Goal: Task Accomplishment & Management: Complete application form

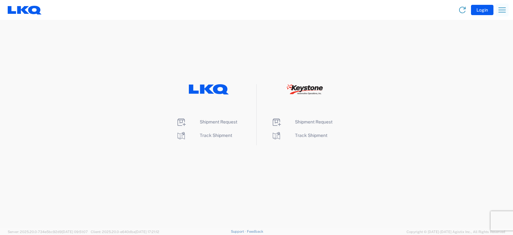
click at [502, 10] on icon "button" at bounding box center [502, 10] width 10 height 10
click at [479, 101] on div "Shipment Request Track Shipment Shipment Request Track Shipment" at bounding box center [256, 114] width 513 height 61
click at [219, 120] on span "Shipment Request" at bounding box center [219, 121] width 38 height 5
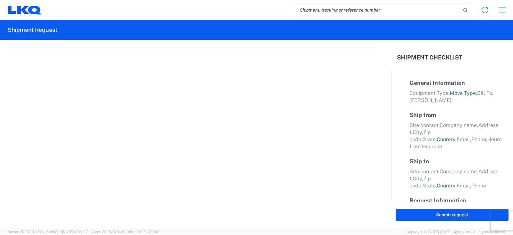
select select "FULL"
select select "LBS"
select select "IN"
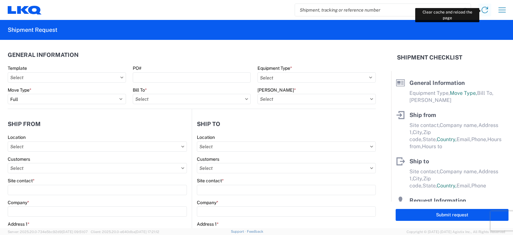
click at [486, 9] on icon at bounding box center [485, 10] width 10 height 10
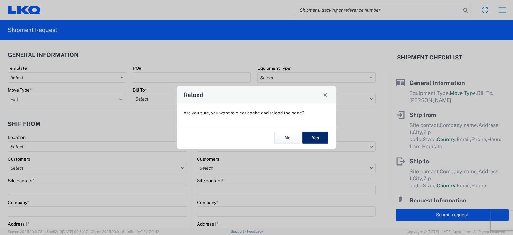
click at [313, 137] on button "Yes" at bounding box center [316, 138] width 26 height 12
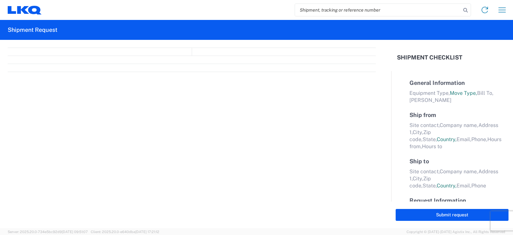
select select "FULL"
select select "LBS"
select select "IN"
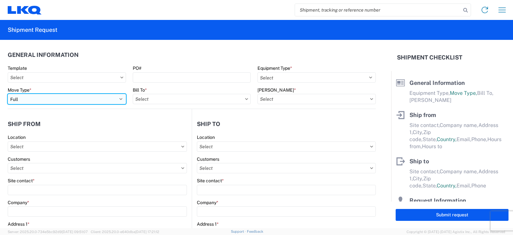
click at [32, 100] on select "Select Full Partial TL" at bounding box center [67, 99] width 118 height 10
click at [8, 94] on select "Select Full Partial TL" at bounding box center [67, 99] width 118 height 10
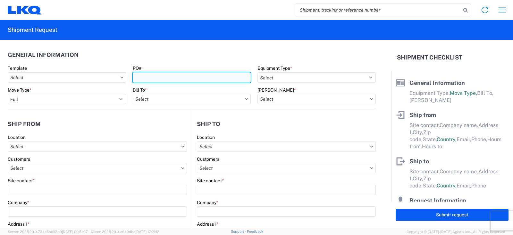
click at [141, 79] on input "PO#" at bounding box center [192, 77] width 118 height 10
type input "PWR#'S 128000, 128001, 128011, 128016, 128017, 128018--[PERSON_NAME]"
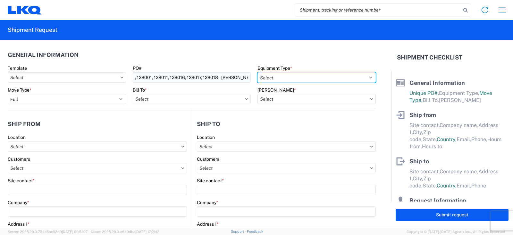
scroll to position [0, 0]
click at [274, 76] on select "Select 53’ Dry Van Flatbed Dropdeck (van) Lowboy (flatbed) Rail" at bounding box center [317, 77] width 118 height 10
select select "STDV"
click at [258, 72] on select "Select 53’ Dry Van Flatbed Dropdeck (van) Lowboy (flatbed) Rail" at bounding box center [317, 77] width 118 height 10
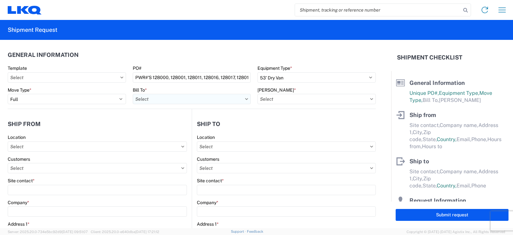
click at [151, 96] on input "text" at bounding box center [192, 99] width 118 height 10
type input "3238"
click at [160, 125] on div "3238 - Huntington IDC" at bounding box center [189, 127] width 112 height 10
type input "3238 - Huntington IDC"
click at [267, 101] on input "text" at bounding box center [317, 99] width 118 height 10
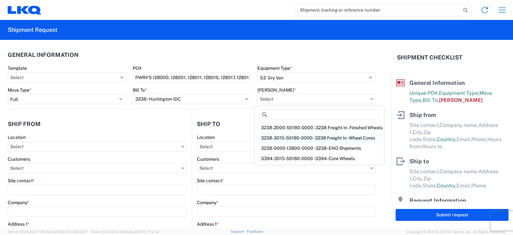
click at [282, 138] on div "3238-3015-50180-0000 - 3238 Freight In - Wheel Cores" at bounding box center [319, 138] width 127 height 10
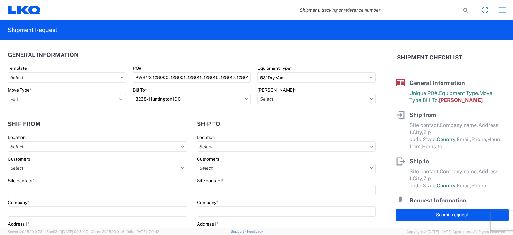
type input "3238-3015-50180-0000 - 3238 Freight In - Wheel Cores"
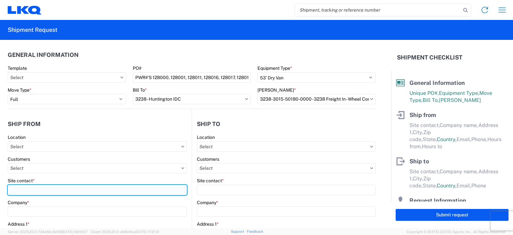
click at [17, 189] on input "Site contact *" at bounding box center [97, 190] width 179 height 10
type input "ALFREDO GARCIA / OSCAR DAVILA"
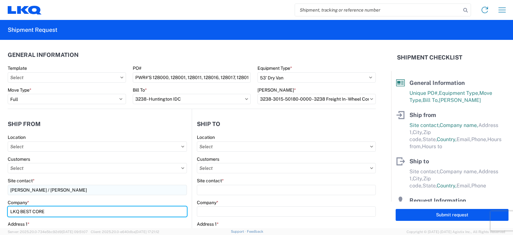
type input "LKQ BEST CORE"
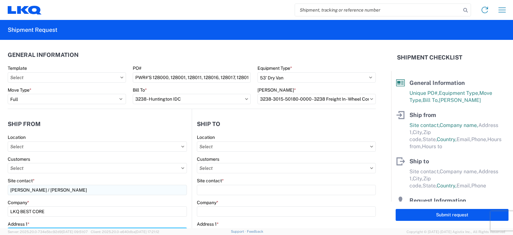
scroll to position [10, 0]
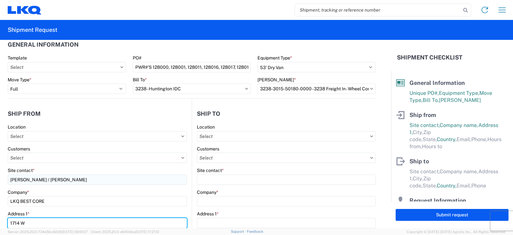
type input "1714 W MT. HOUSTON ROAD"
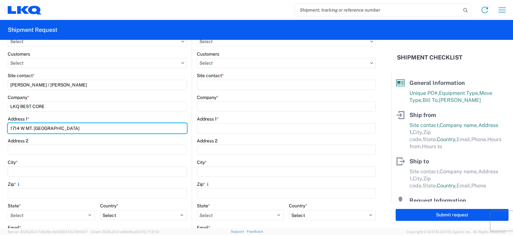
scroll to position [107, 0]
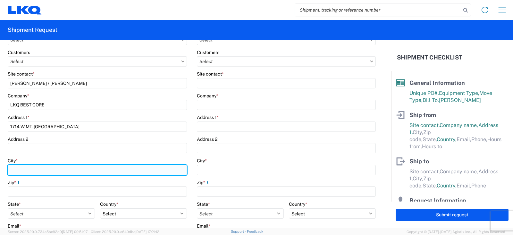
click at [10, 169] on input "City *" at bounding box center [97, 170] width 179 height 10
type input "[GEOGRAPHIC_DATA]"
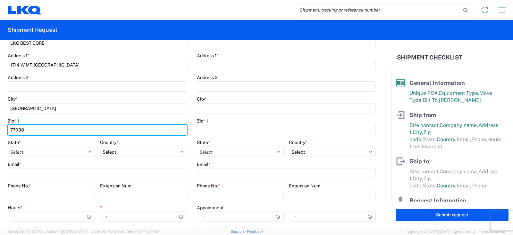
scroll to position [171, 0]
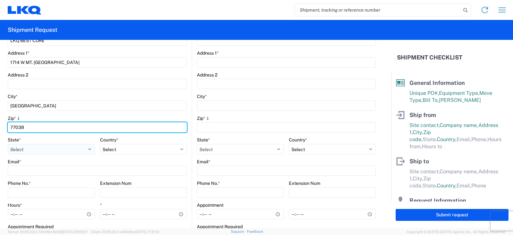
type input "77038"
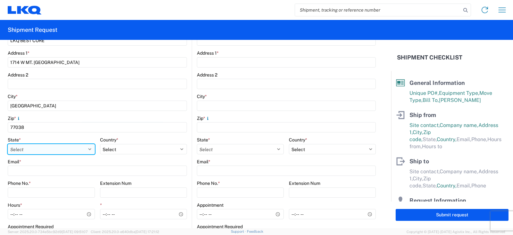
click at [21, 151] on select "Select [US_STATE] [US_STATE] [US_STATE] [US_STATE] Armed Forces Americas Armed …" at bounding box center [51, 149] width 87 height 10
select select "[GEOGRAPHIC_DATA]"
click at [8, 144] on select "Select [US_STATE] [US_STATE] [US_STATE] [US_STATE] Armed Forces Americas Armed …" at bounding box center [51, 149] width 87 height 10
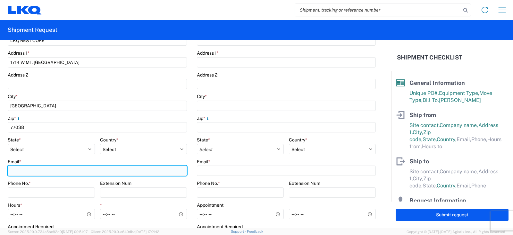
click at [15, 170] on input "Email *" at bounding box center [97, 170] width 179 height 10
type input "A"
type input "[EMAIL_ADDRESS][DOMAIN_NAME], [EMAIL_ADDRESS][DOMAIN_NAME]"
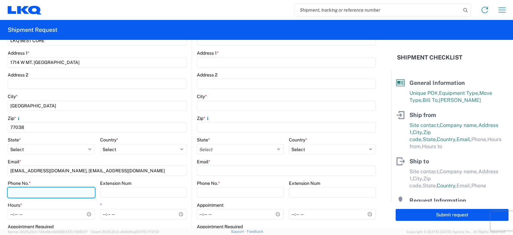
click at [30, 193] on input "Phone No. *" at bounding box center [51, 192] width 87 height 10
type input "[PHONE_NUMBER]"
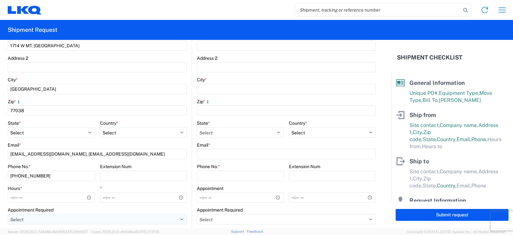
scroll to position [203, 0]
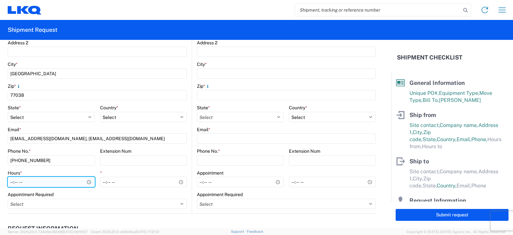
click at [12, 182] on input "Hours *" at bounding box center [51, 181] width 87 height 10
type input "07:00"
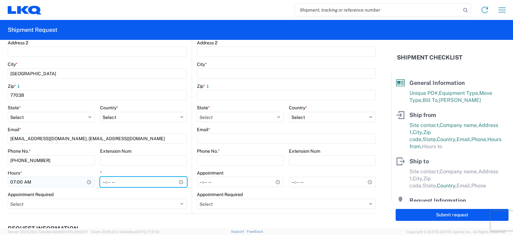
type input "14:00"
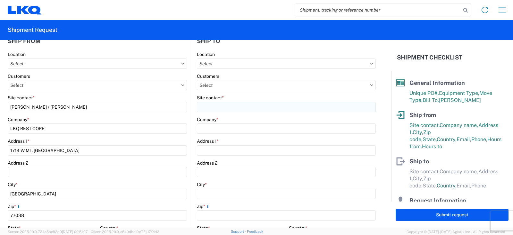
scroll to position [42, 0]
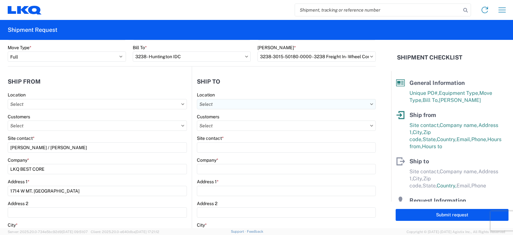
click at [211, 107] on input "text" at bounding box center [286, 104] width 179 height 10
type input "3238"
click at [221, 131] on div "3238 - Huntington IDC" at bounding box center [252, 132] width 112 height 10
type input "3238 - Huntington IDC"
type input "LKQ Corporation"
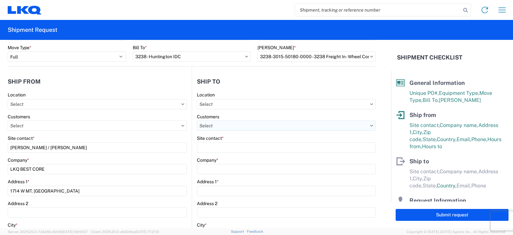
type input "[STREET_ADDRESS]"
type input "Huntington"
type input "46750"
select select "US"
type input "07:00"
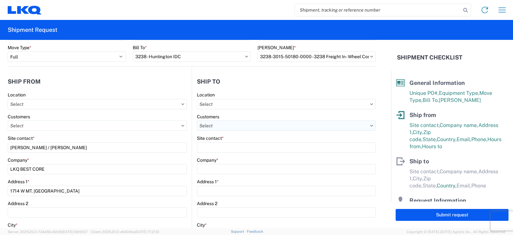
type input "17:00"
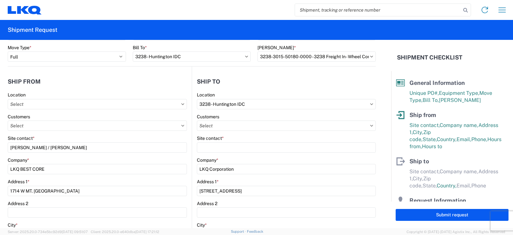
select select
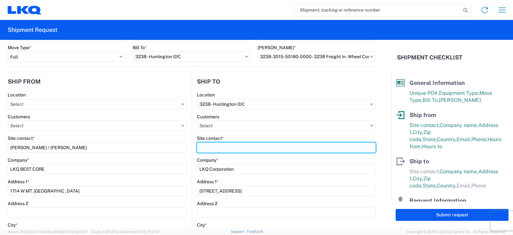
click at [202, 149] on input "Site contact *" at bounding box center [286, 147] width 179 height 10
type input "d"
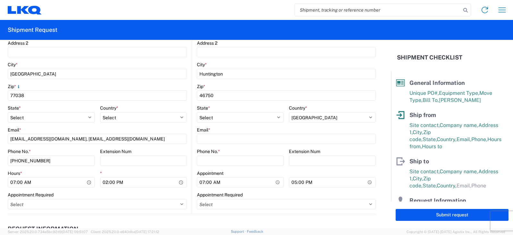
scroll to position [203, 0]
type input "[PERSON_NAME]"
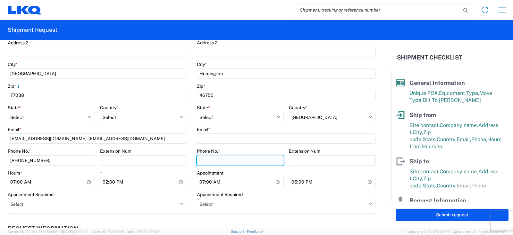
click at [203, 159] on input "Phone No. *" at bounding box center [240, 160] width 87 height 10
type input "[PHONE_NUMBER]"
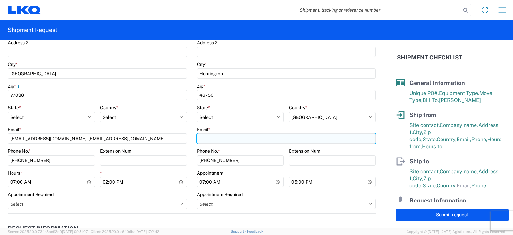
click at [203, 139] on input "Email *" at bounding box center [286, 138] width 179 height 10
type input "[EMAIL_ADDRESS][DOMAIN_NAME]"
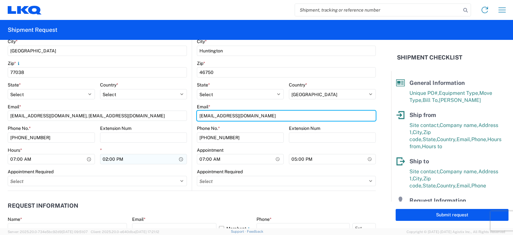
scroll to position [235, 0]
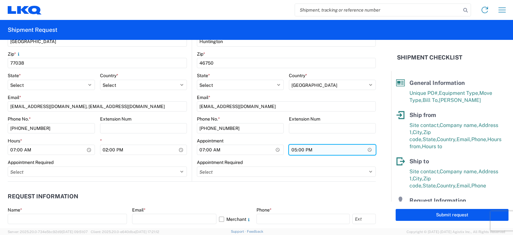
click at [289, 150] on input "17:00" at bounding box center [332, 149] width 87 height 10
type input "15:00"
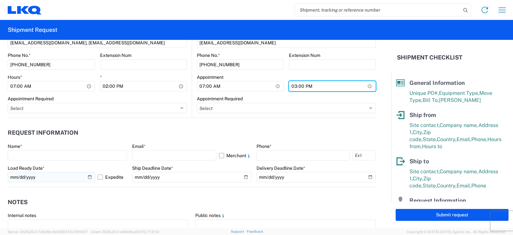
scroll to position [299, 0]
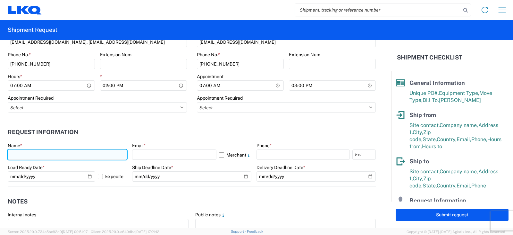
click at [17, 155] on input "text" at bounding box center [67, 154] width 119 height 10
type input "[PERSON_NAME]"
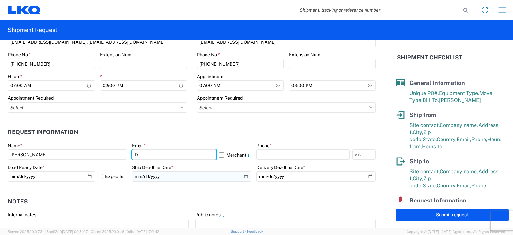
type input "[EMAIL_ADDRESS][DOMAIN_NAME]"
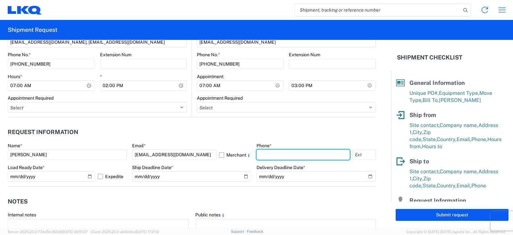
drag, startPoint x: 259, startPoint y: 153, endPoint x: 271, endPoint y: 136, distance: 20.3
click at [259, 153] on input "text" at bounding box center [303, 154] width 93 height 10
type input "[PHONE_NUMBER]"
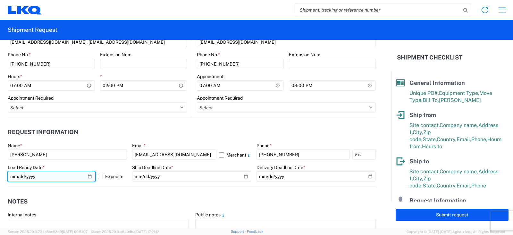
click at [88, 176] on input "[DATE]" at bounding box center [52, 176] width 88 height 10
type input "[DATE]"
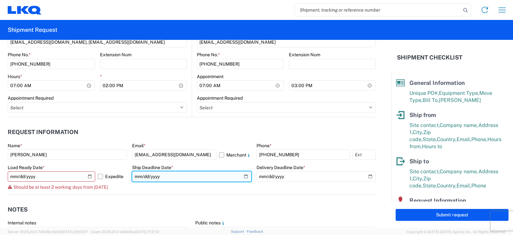
click at [243, 177] on input "date" at bounding box center [191, 176] width 119 height 10
click at [243, 176] on input "date" at bounding box center [191, 176] width 119 height 10
type input "[DATE]"
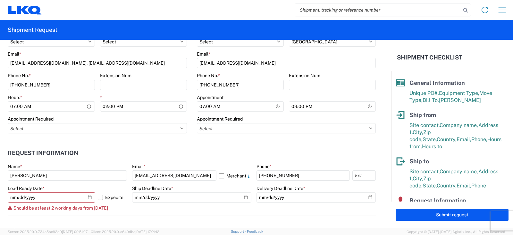
scroll to position [267, 0]
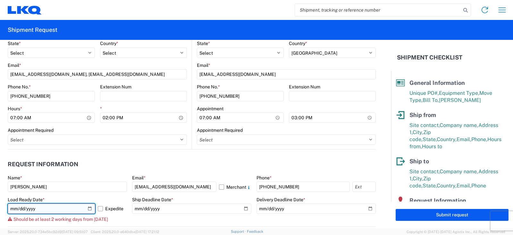
click at [90, 207] on input "[DATE]" at bounding box center [52, 208] width 88 height 10
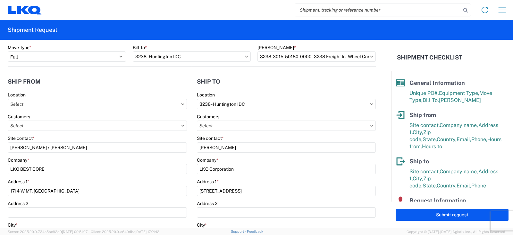
scroll to position [0, 0]
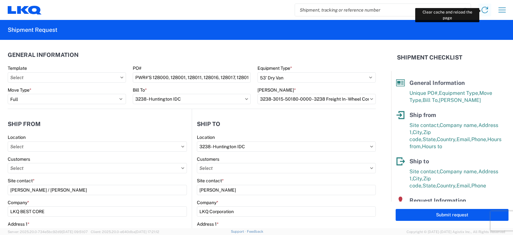
click at [482, 10] on icon at bounding box center [485, 10] width 10 height 10
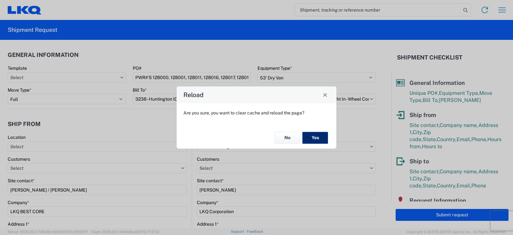
drag, startPoint x: 314, startPoint y: 134, endPoint x: 412, endPoint y: 31, distance: 142.5
click at [314, 133] on button "Yes" at bounding box center [316, 138] width 26 height 12
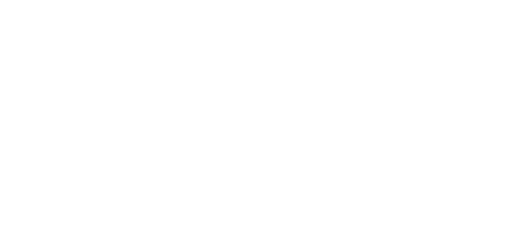
click at [485, 8] on agx-forms-root at bounding box center [256, 117] width 513 height 235
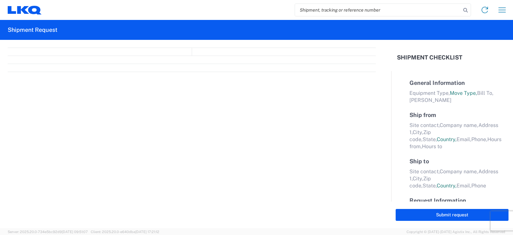
select select "FULL"
select select "LBS"
select select "IN"
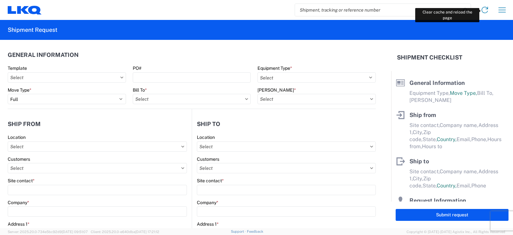
drag, startPoint x: 483, startPoint y: 12, endPoint x: 483, endPoint y: 17, distance: 5.1
click at [483, 15] on link at bounding box center [485, 10] width 13 height 13
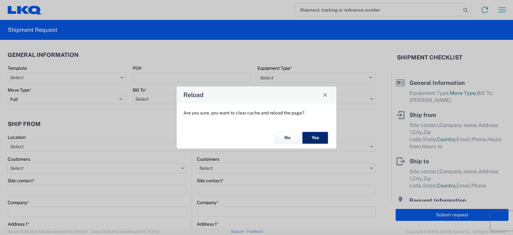
click at [313, 136] on button "Yes" at bounding box center [316, 138] width 26 height 12
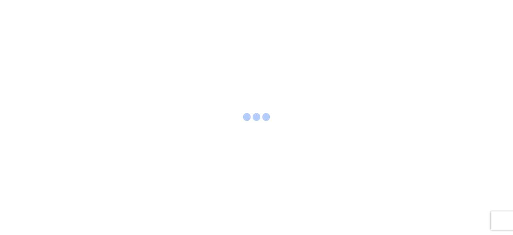
select select "FULL"
select select "LBS"
select select "IN"
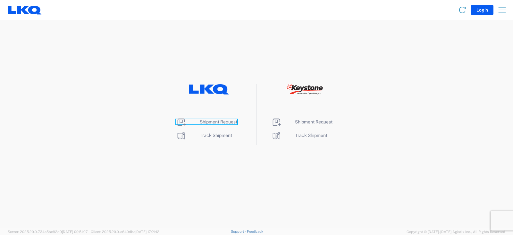
click at [220, 122] on span "Shipment Request" at bounding box center [219, 121] width 38 height 5
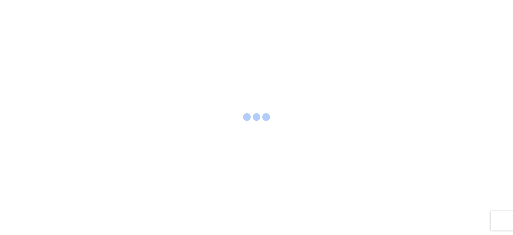
select select "FULL"
select select "LBS"
select select "IN"
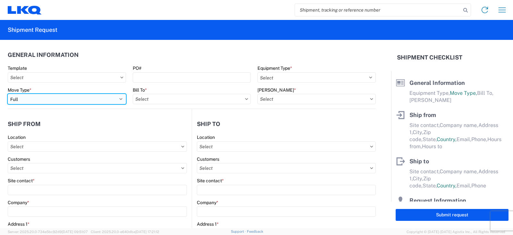
click at [36, 99] on select "Select Full Partial TL" at bounding box center [67, 99] width 118 height 10
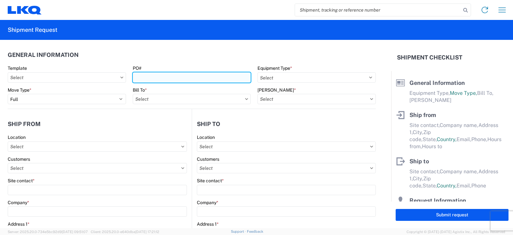
click at [155, 74] on input "PO#" at bounding box center [192, 77] width 118 height 10
type input "PWR# 127433--[PERSON_NAME] B"
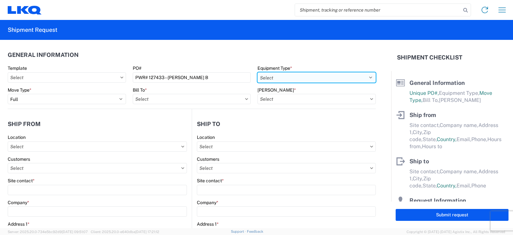
click at [272, 76] on select "Select 53’ Dry Van Flatbed Dropdeck (van) Lowboy (flatbed) Rail" at bounding box center [317, 77] width 118 height 10
select select "STDV"
click at [258, 72] on select "Select 53’ Dry Van Flatbed Dropdeck (van) Lowboy (flatbed) Rail" at bounding box center [317, 77] width 118 height 10
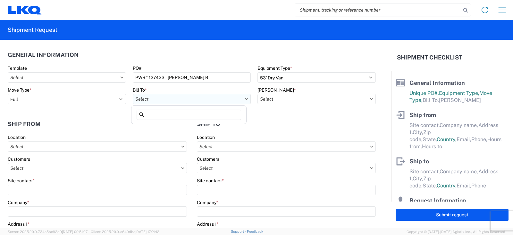
click at [173, 98] on input "text" at bounding box center [192, 99] width 118 height 10
type input "3238"
drag, startPoint x: 165, startPoint y: 128, endPoint x: 241, endPoint y: 101, distance: 80.5
click at [166, 128] on div "3238 - Huntington IDC" at bounding box center [189, 127] width 112 height 10
type input "3238 - Huntington IDC"
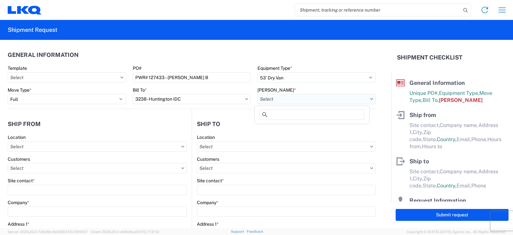
click at [280, 99] on input "text" at bounding box center [317, 99] width 118 height 10
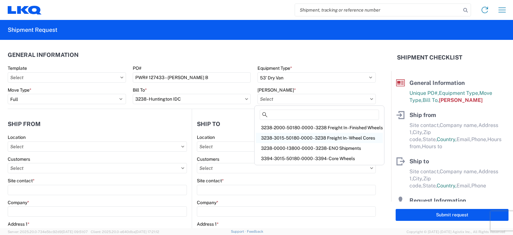
click at [272, 137] on div "3238-3015-50180-0000 - 3238 Freight In - Wheel Cores" at bounding box center [319, 138] width 127 height 10
type input "3238-3015-50180-0000 - 3238 Freight In - Wheel Cores"
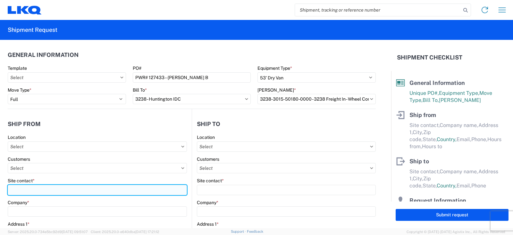
click at [13, 190] on input "Site contact *" at bounding box center [97, 190] width 179 height 10
type input "[PERSON_NAME]"
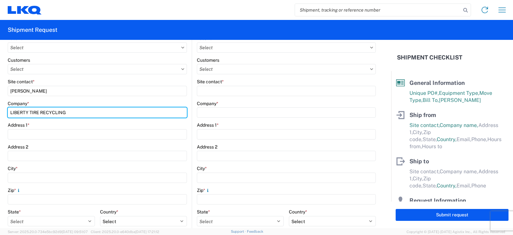
scroll to position [160, 0]
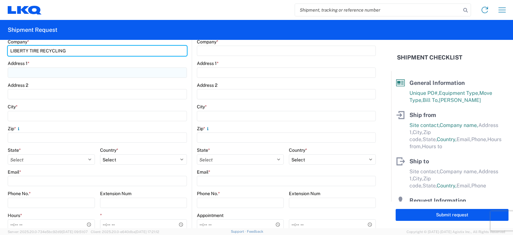
type input "LIBERTY TIRE RECYCLING"
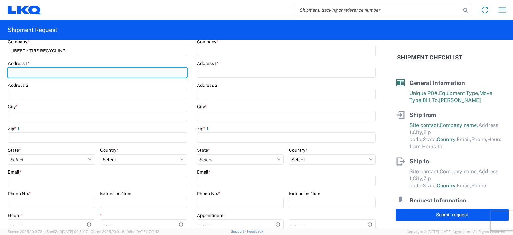
click at [21, 71] on input "Address 1 *" at bounding box center [97, 72] width 179 height 10
type input "[STREET_ADDRESS]"
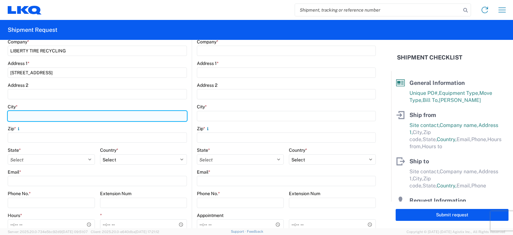
click at [15, 115] on input "City *" at bounding box center [97, 116] width 179 height 10
type input "SPOKANE"
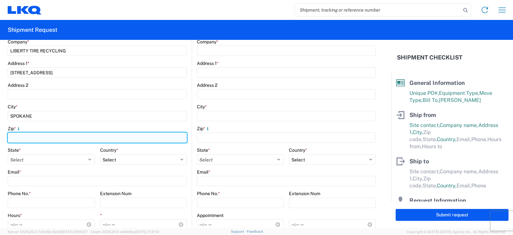
click at [17, 138] on input "Zip *" at bounding box center [97, 137] width 179 height 10
type input "99217"
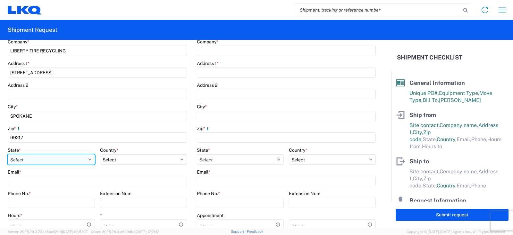
click at [31, 159] on select "Select [US_STATE] [US_STATE] [US_STATE] [US_STATE] Armed Forces Americas Armed …" at bounding box center [51, 159] width 87 height 10
select select "WA"
click at [8, 154] on select "Select [US_STATE] [US_STATE] [US_STATE] [US_STATE] Armed Forces Americas Armed …" at bounding box center [51, 159] width 87 height 10
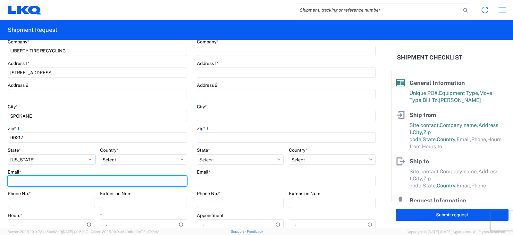
click at [21, 179] on input "Email *" at bounding box center [97, 181] width 179 height 10
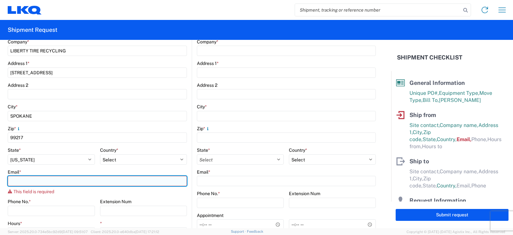
click at [25, 181] on input "Email *" at bounding box center [97, 181] width 179 height 10
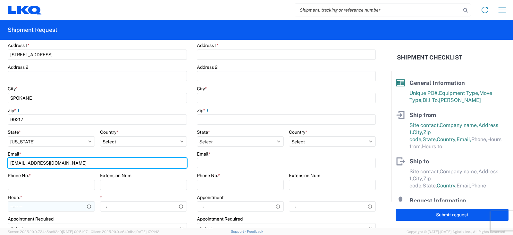
scroll to position [193, 0]
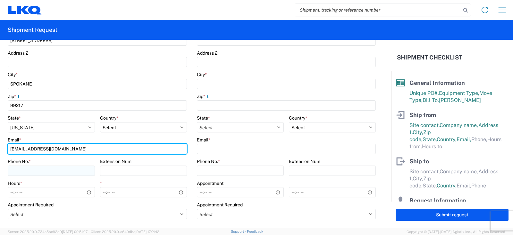
type input "[EMAIL_ADDRESS][DOMAIN_NAME]"
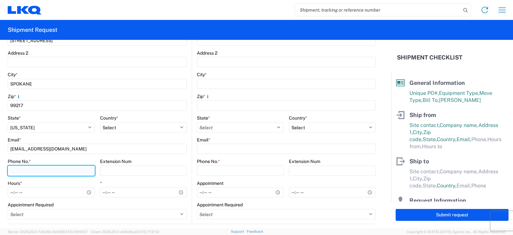
click at [23, 172] on input "Phone No. *" at bounding box center [51, 170] width 87 height 10
type input "[PHONE_NUMBER]"
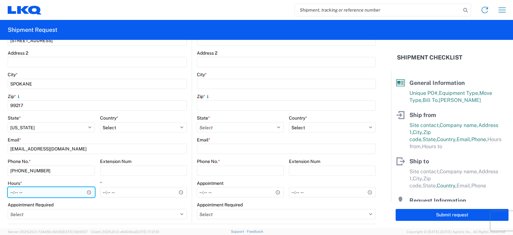
click at [11, 191] on input "Hours *" at bounding box center [51, 192] width 87 height 10
type input "07:00"
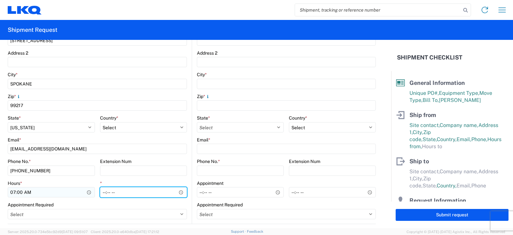
type input "14:30"
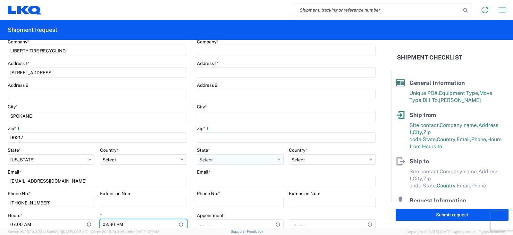
scroll to position [32, 0]
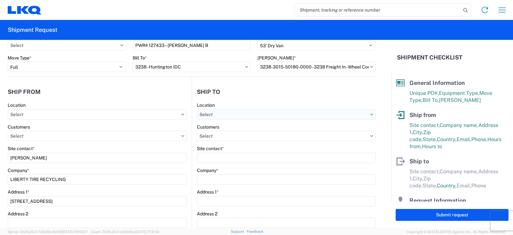
click at [220, 116] on input "text" at bounding box center [286, 114] width 179 height 10
type input "3238"
click at [225, 143] on div "3238 - Huntington IDC" at bounding box center [252, 143] width 112 height 10
type input "3238 - Huntington IDC"
type input "LKQ Corporation"
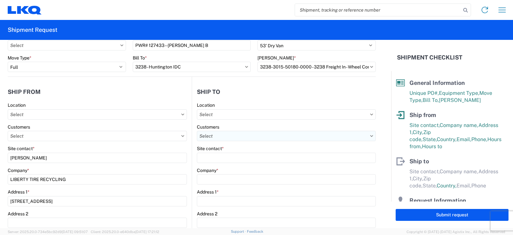
type input "[STREET_ADDRESS]"
type input "Huntington"
type input "46750"
select select "US"
type input "07:00"
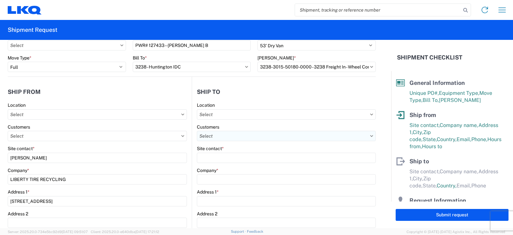
type input "17:00"
select select
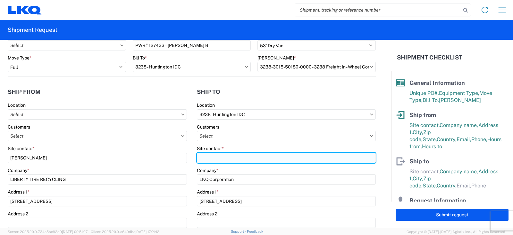
click at [202, 157] on input "Site contact *" at bounding box center [286, 157] width 179 height 10
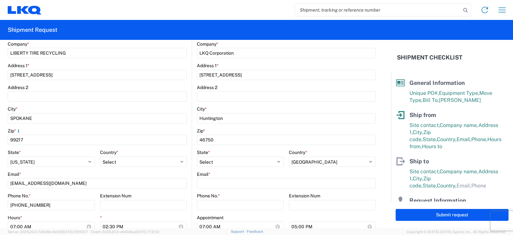
scroll to position [193, 0]
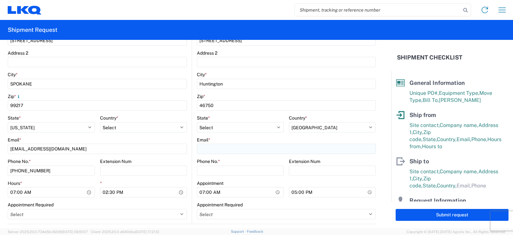
type input "[PERSON_NAME]"
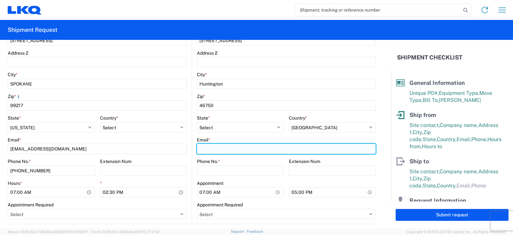
click at [209, 150] on input "Email *" at bounding box center [286, 148] width 179 height 10
type input "[EMAIL_ADDRESS][DOMAIN_NAME]"
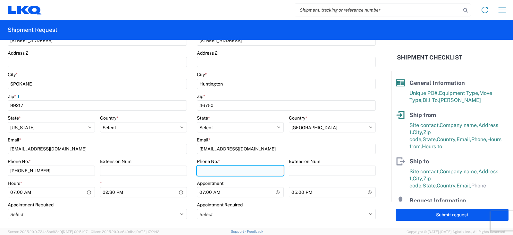
click at [207, 172] on input "Phone No. *" at bounding box center [240, 170] width 87 height 10
type input "[PHONE_NUMBER]"
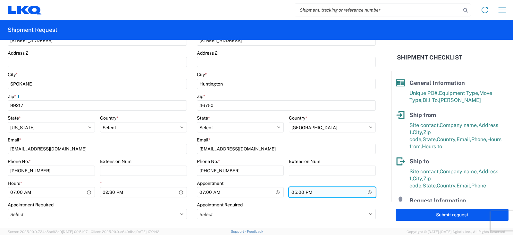
click at [293, 193] on input "17:00" at bounding box center [332, 192] width 87 height 10
click at [292, 192] on input "15:00" at bounding box center [332, 192] width 87 height 10
type input "13:00"
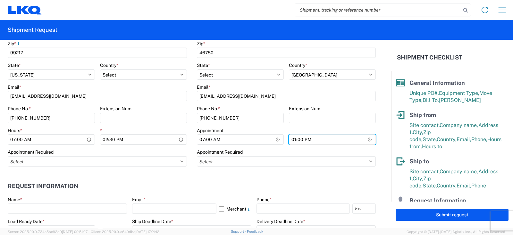
scroll to position [257, 0]
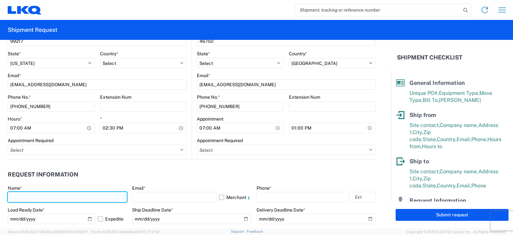
click at [19, 195] on input "text" at bounding box center [67, 197] width 119 height 10
type input "[PERSON_NAME]"
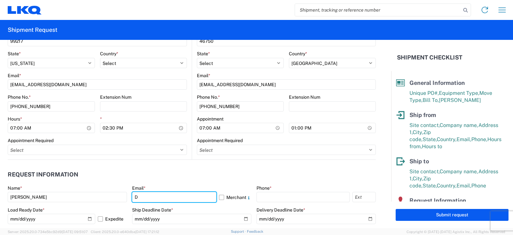
type input "[EMAIL_ADDRESS][DOMAIN_NAME], [EMAIL_ADDRESS][DOMAIN_NAME]"
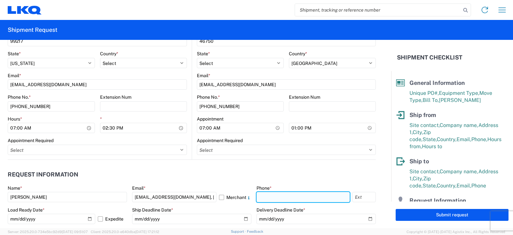
click at [263, 196] on input "text" at bounding box center [303, 197] width 93 height 10
type input "[PHONE_NUMBER]"
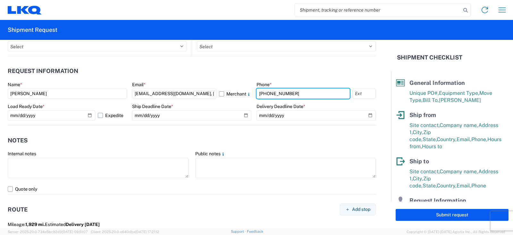
scroll to position [289, 0]
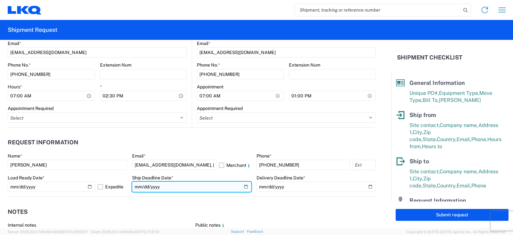
click at [243, 186] on input "date" at bounding box center [191, 186] width 119 height 10
type input "[DATE]"
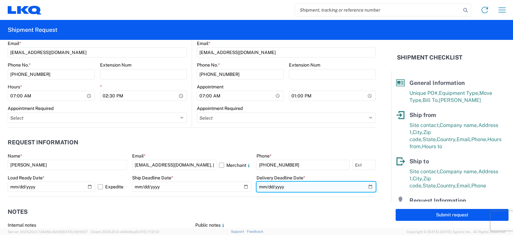
click at [366, 186] on input "date" at bounding box center [316, 186] width 119 height 10
type input "[DATE]"
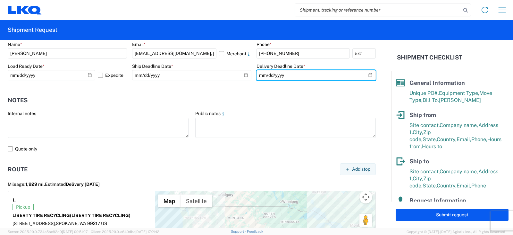
scroll to position [417, 0]
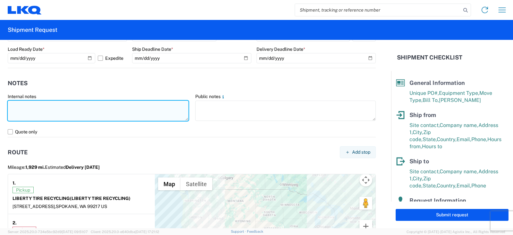
click at [21, 104] on textarea at bounding box center [98, 110] width 181 height 20
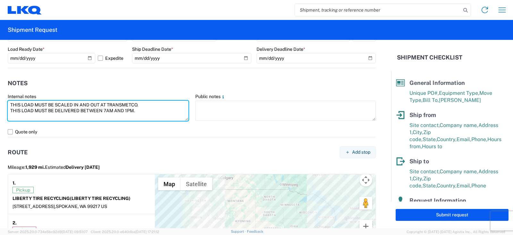
drag, startPoint x: 143, startPoint y: 111, endPoint x: 6, endPoint y: 106, distance: 137.1
click at [7, 107] on agx-form-control-wrapper-v2 "Internal notes THIS LOAD MUST BE SCALED IN AND OUT AT [GEOGRAPHIC_DATA]. THIS L…" at bounding box center [98, 109] width 188 height 33
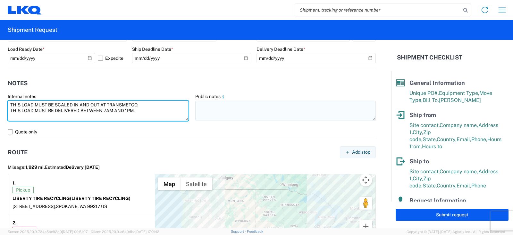
type textarea "THIS LOAD MUST BE SCALED IN AND OUT AT TRANSMETCO. THIS LOAD MUST BE DELIVERED …"
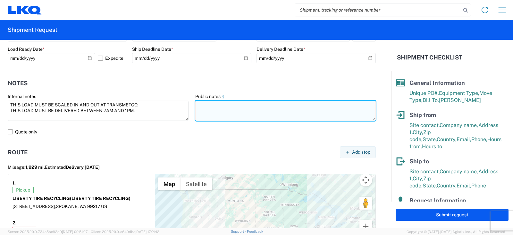
click at [202, 107] on textarea at bounding box center [285, 110] width 181 height 20
paste textarea "THIS LOAD MUST BE SCALED IN AND OUT AT TRANSMETCO. THIS LOAD MUST BE DELIVERED …"
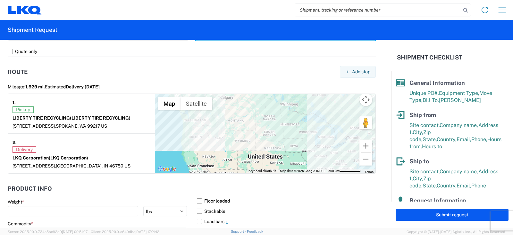
scroll to position [513, 0]
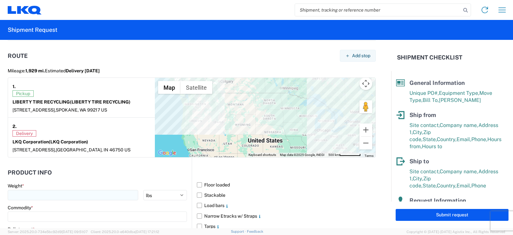
type textarea "THIS LOAD MUST BE SCALED IN AND OUT AT TRANSMETCO. THIS LOAD MUST BE DELIVERED …"
click at [21, 194] on input "number" at bounding box center [73, 195] width 131 height 10
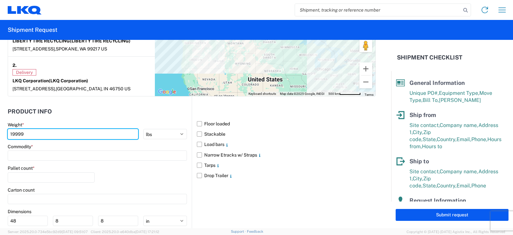
scroll to position [578, 0]
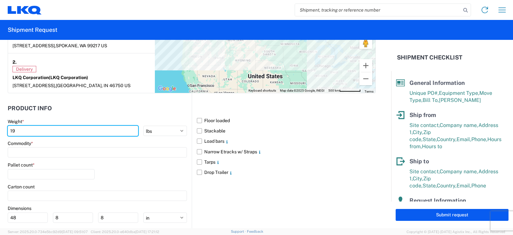
type input "1"
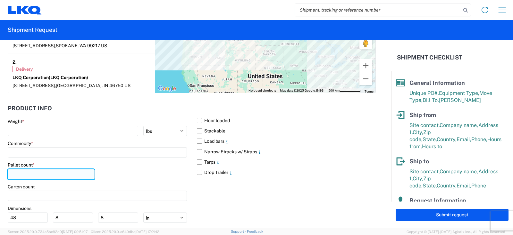
click at [17, 170] on div "Pallet count *" at bounding box center [51, 170] width 87 height 17
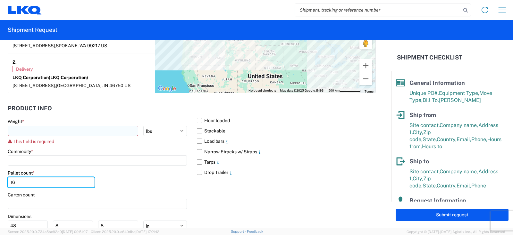
type input "16"
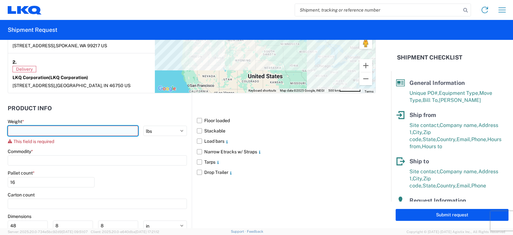
click at [17, 130] on input "number" at bounding box center [73, 130] width 131 height 10
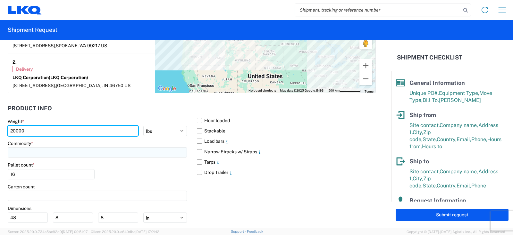
scroll to position [610, 0]
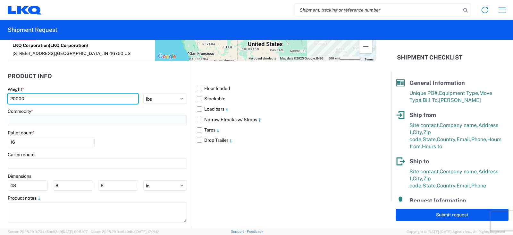
type input "20000"
click at [42, 117] on input at bounding box center [97, 120] width 179 height 10
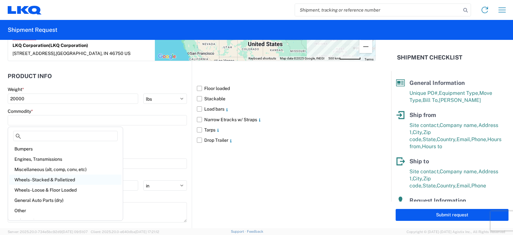
click at [36, 176] on div "Wheels - Stacked & Palletized" at bounding box center [65, 179] width 112 height 10
type input "Wheels - Stacked & Palletized"
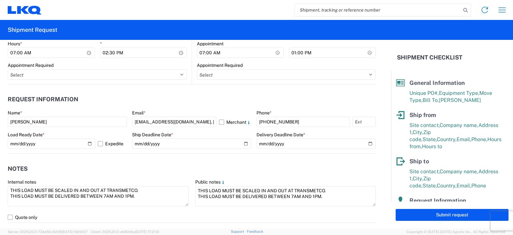
scroll to position [331, 0]
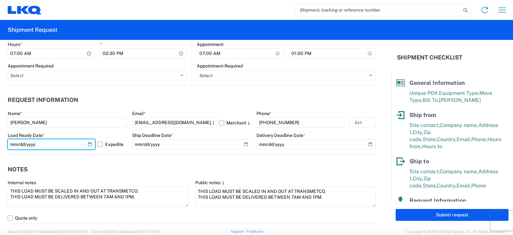
click at [89, 144] on input "[DATE]" at bounding box center [52, 144] width 88 height 10
type input "[DATE]"
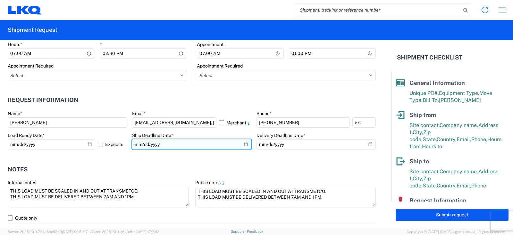
click at [242, 144] on input "[DATE]" at bounding box center [191, 144] width 119 height 10
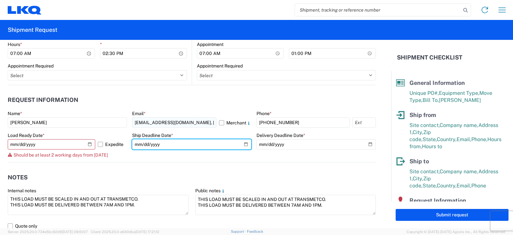
type input "[DATE]"
click at [243, 144] on input "[DATE]" at bounding box center [191, 144] width 119 height 10
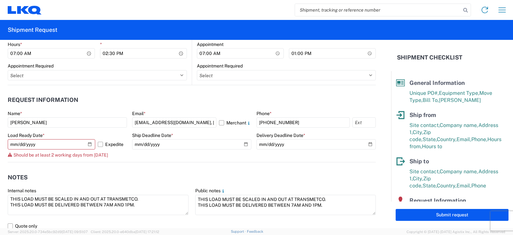
click at [147, 174] on header "Notes" at bounding box center [192, 177] width 368 height 14
click at [101, 143] on label "Expedite" at bounding box center [112, 144] width 29 height 10
click at [0, 0] on input "Expedite" at bounding box center [0, 0] width 0 height 0
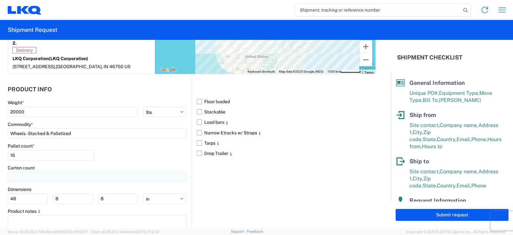
scroll to position [620, 0]
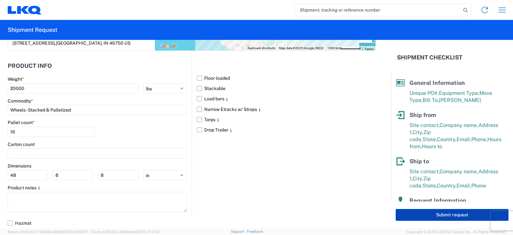
click at [439, 215] on button "Submit request" at bounding box center [452, 215] width 113 height 12
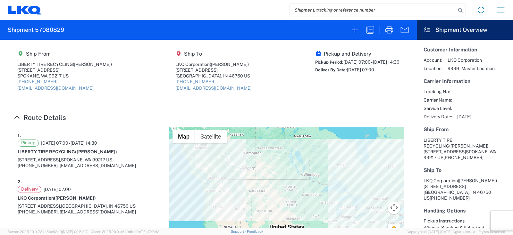
select select "FULL"
select select "US"
select select "LBS"
select select "IN"
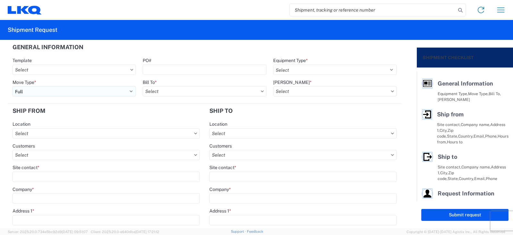
click at [51, 89] on select "Select Full Partial TL" at bounding box center [75, 91] width 124 height 10
select select "PARTIAL_TL"
click at [13, 86] on select "Select Full Partial TL" at bounding box center [75, 91] width 124 height 10
click at [150, 69] on input "PO#" at bounding box center [205, 69] width 124 height 10
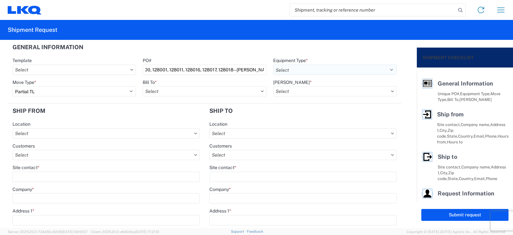
type input "PWR#'S 128000, 128001, 128011, 128016, 128017, 128018--[PERSON_NAME]"
click at [301, 70] on select "Select 53’ Dry Van Flatbed Dropdeck (van) Lowboy (flatbed) Rail" at bounding box center [335, 69] width 124 height 10
select select "STDV"
click at [273, 64] on select "Select 53’ Dry Van Flatbed Dropdeck (van) Lowboy (flatbed) Rail" at bounding box center [335, 69] width 124 height 10
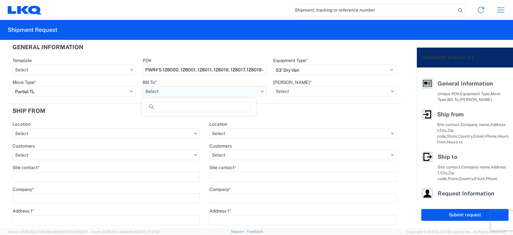
click at [155, 91] on input "text" at bounding box center [205, 91] width 124 height 10
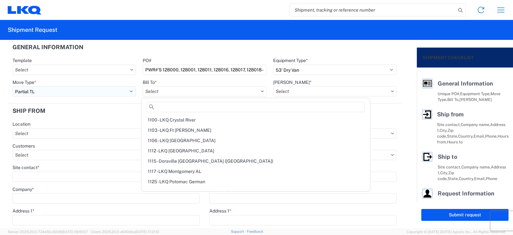
click at [76, 92] on select "Select Full Partial TL" at bounding box center [75, 91] width 124 height 10
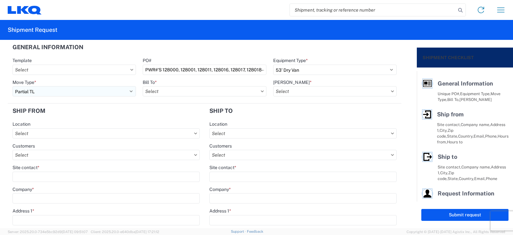
select select "FULL"
click at [13, 86] on select "Select Full Partial TL" at bounding box center [75, 91] width 124 height 10
click at [189, 92] on input "text" at bounding box center [205, 91] width 124 height 10
type input "3238"
click at [169, 120] on div "3238 - Huntington IDC" at bounding box center [199, 120] width 112 height 10
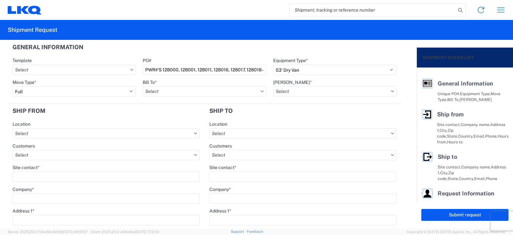
type input "3238 - Huntington IDC"
click at [280, 94] on input "text" at bounding box center [335, 91] width 124 height 10
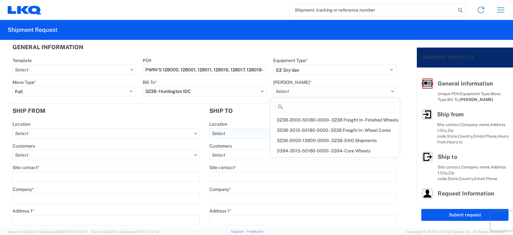
drag, startPoint x: 296, startPoint y: 129, endPoint x: 295, endPoint y: 133, distance: 3.6
click at [296, 131] on div "3238-3015-50180-0000 - 3238 Freight In - Wheel Cores" at bounding box center [335, 130] width 127 height 10
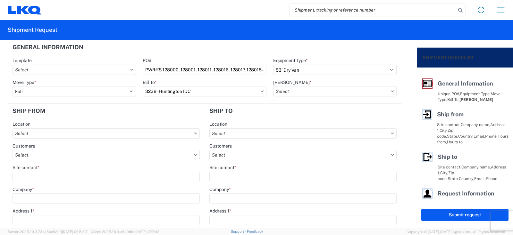
type input "3238-3015-50180-0000 - 3238 Freight In - Wheel Cores"
click at [19, 172] on input "Site contact *" at bounding box center [106, 176] width 187 height 10
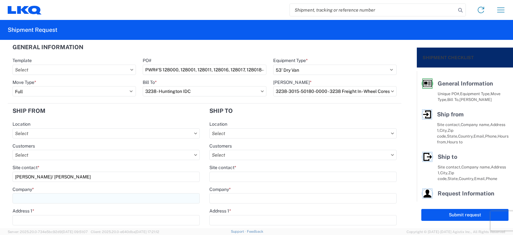
type input "[PERSON_NAME]/ [PERSON_NAME]"
click at [20, 196] on input "Company *" at bounding box center [106, 198] width 187 height 10
type input "LKQ BEST CORE"
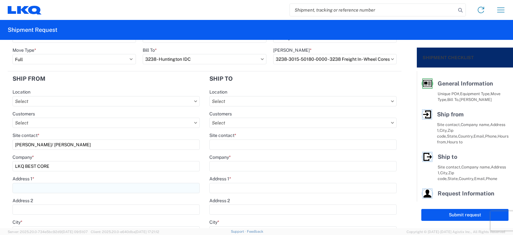
scroll to position [64, 0]
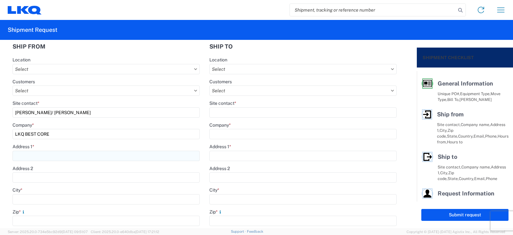
click at [30, 155] on input "Address 1 *" at bounding box center [106, 155] width 187 height 10
type input "1714 W MT. [GEOGRAPHIC_DATA]"
click at [23, 199] on input "City *" at bounding box center [106, 199] width 187 height 10
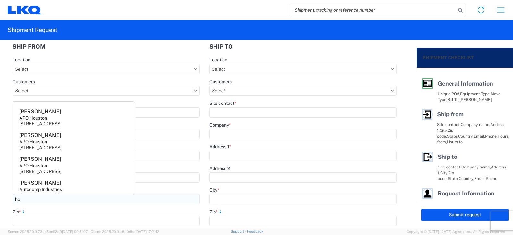
type input "h"
type input "[GEOGRAPHIC_DATA]"
click at [27, 218] on input "Zip *" at bounding box center [106, 220] width 187 height 10
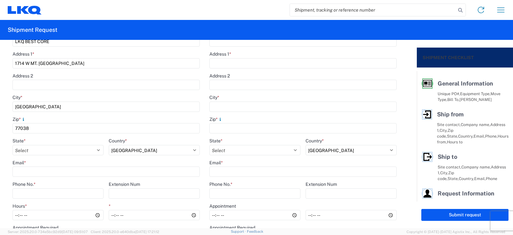
scroll to position [160, 0]
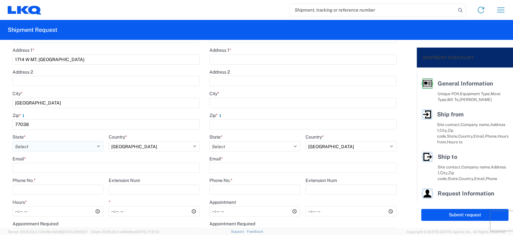
type input "77038"
click at [27, 146] on select "Select [US_STATE] [US_STATE] [US_STATE] [US_STATE] Armed Forces Americas Armed …" at bounding box center [58, 146] width 91 height 10
select select "[GEOGRAPHIC_DATA]"
click at [13, 141] on select "Select [US_STATE] [US_STATE] [US_STATE] [US_STATE] Armed Forces Americas Armed …" at bounding box center [58, 146] width 91 height 10
click at [22, 166] on input "Email *" at bounding box center [106, 167] width 187 height 10
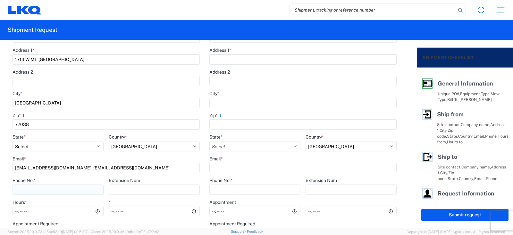
type input "[EMAIL_ADDRESS][DOMAIN_NAME], [EMAIL_ADDRESS][DOMAIN_NAME]"
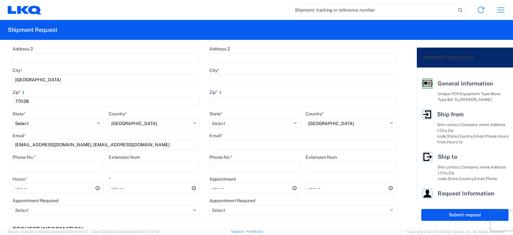
scroll to position [193, 0]
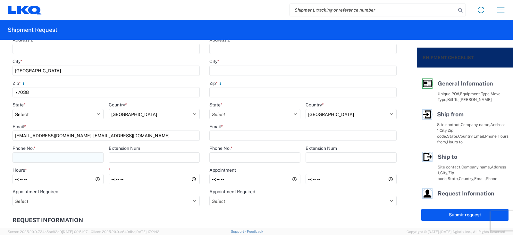
click at [21, 156] on input "Phone No. *" at bounding box center [58, 157] width 91 height 10
type input "[PHONE_NUMBER]"
click at [17, 180] on input "Hours *" at bounding box center [58, 179] width 91 height 10
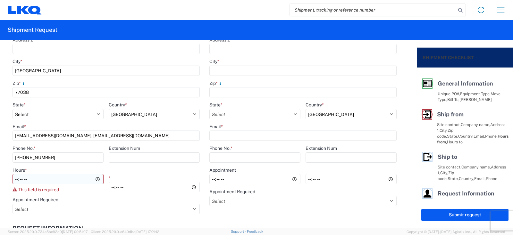
click at [15, 180] on input "Hours *" at bounding box center [58, 179] width 91 height 10
type input "06:00"
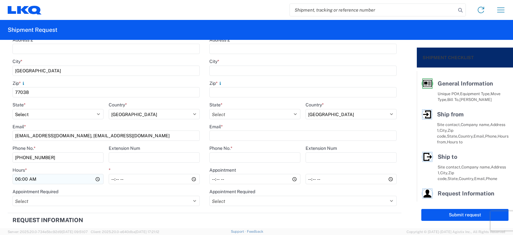
type input "13:30"
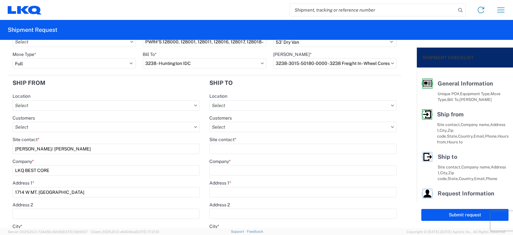
scroll to position [0, 0]
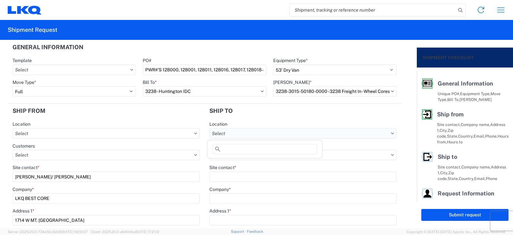
click at [227, 133] on input "text" at bounding box center [303, 133] width 187 height 10
type input "3238"
click at [226, 162] on div "3238 - Huntington IDC" at bounding box center [265, 162] width 112 height 10
type input "3238 - Huntington IDC"
type input "LKQ Corporation"
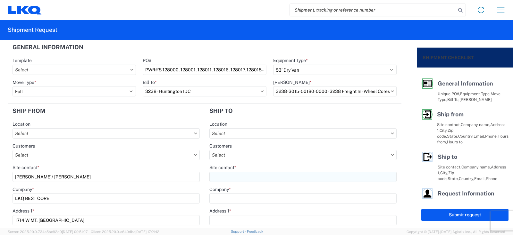
type input "[STREET_ADDRESS]"
type input "Huntington"
type input "46750"
type input "07:00"
type input "17:00"
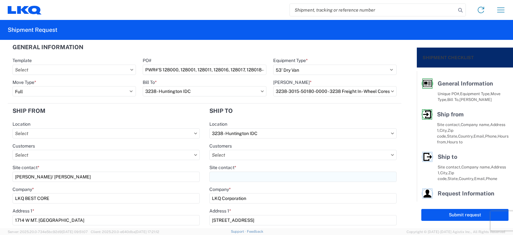
select select
click at [219, 177] on input "Site contact *" at bounding box center [303, 176] width 187 height 10
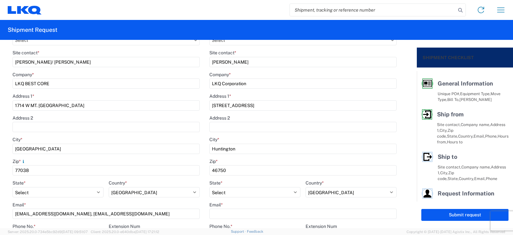
scroll to position [128, 0]
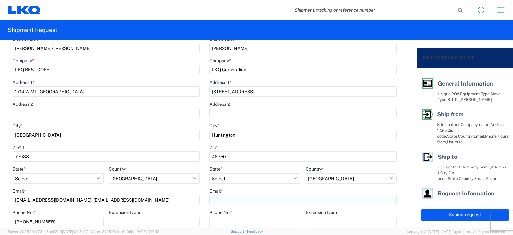
type input "[PERSON_NAME]"
click at [217, 199] on input "Email *" at bounding box center [303, 199] width 187 height 10
type input "[EMAIL_ADDRESS][DOMAIN_NAME]"
click at [210, 221] on input "Phone No. *" at bounding box center [255, 221] width 91 height 10
type input "[PHONE_NUMBER]"
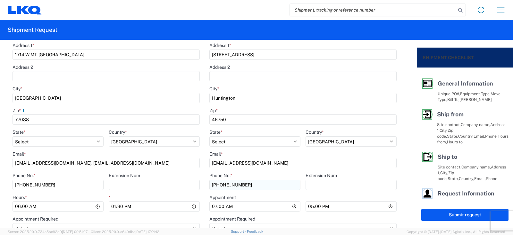
scroll to position [193, 0]
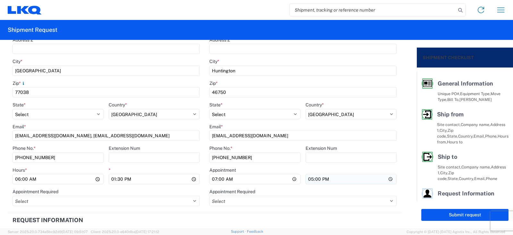
click at [308, 180] on input "17:00" at bounding box center [351, 179] width 91 height 10
type input "15:00"
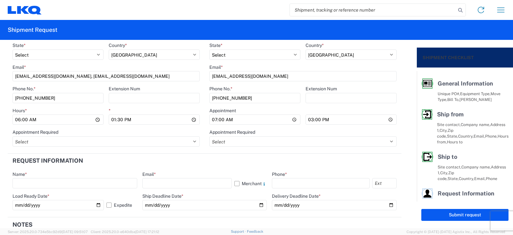
scroll to position [257, 0]
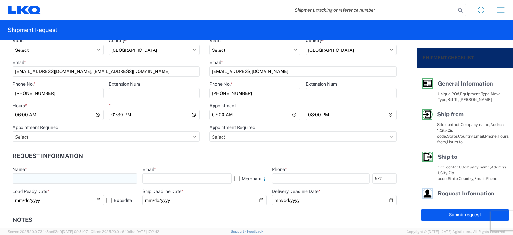
click at [20, 178] on input "text" at bounding box center [75, 178] width 125 height 10
type input "[PERSON_NAME]"
type input "[EMAIL_ADDRESS][DOMAIN_NAME]"
click at [278, 180] on input "text" at bounding box center [321, 178] width 98 height 10
type input "[PHONE_NUMBER]"
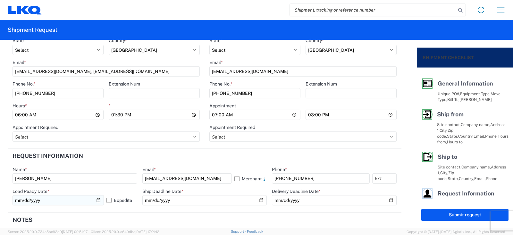
click at [41, 200] on input "[DATE]" at bounding box center [58, 200] width 91 height 10
click at [98, 201] on input "[DATE]" at bounding box center [58, 200] width 91 height 10
type input "[DATE]"
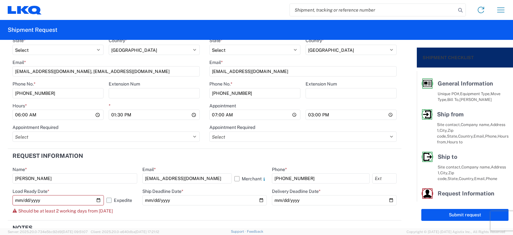
click at [107, 200] on label "Expedite" at bounding box center [122, 200] width 30 height 10
click at [0, 0] on input "Expedite" at bounding box center [0, 0] width 0 height 0
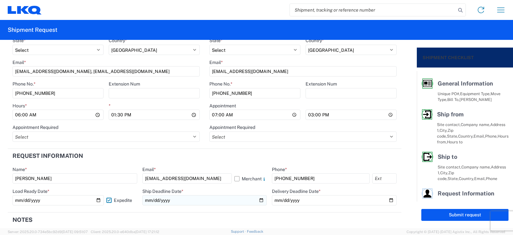
click at [154, 199] on input "date" at bounding box center [204, 200] width 125 height 10
click at [257, 199] on input "date" at bounding box center [204, 200] width 125 height 10
type input "[DATE]"
click at [386, 200] on input "date" at bounding box center [334, 200] width 125 height 10
type input "[DATE]"
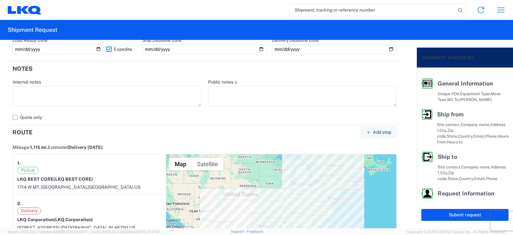
scroll to position [417, 0]
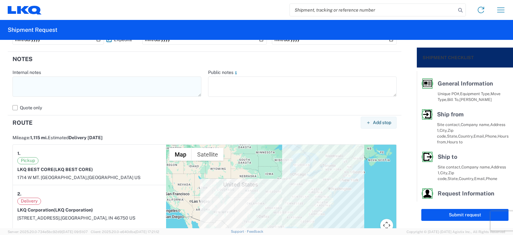
click at [20, 80] on textarea at bounding box center [107, 86] width 189 height 20
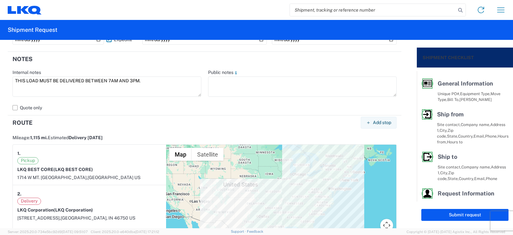
drag, startPoint x: 146, startPoint y: 80, endPoint x: 4, endPoint y: 90, distance: 142.5
click at [4, 90] on form "General Information Template PO# PWR#'S 128000, 128001, 128011, 128016, 128017,…" at bounding box center [208, 134] width 417 height 188
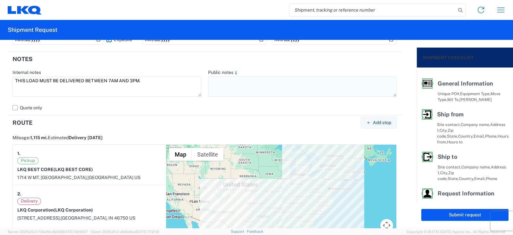
type textarea "THIS LOAD MUST BE DELIVERED BETWEEN 7AM AND 3PM."
click at [216, 77] on textarea at bounding box center [302, 86] width 189 height 20
paste textarea "THIS LOAD MUST BE DELIVERED BETWEEN 7AM AND 3PM."
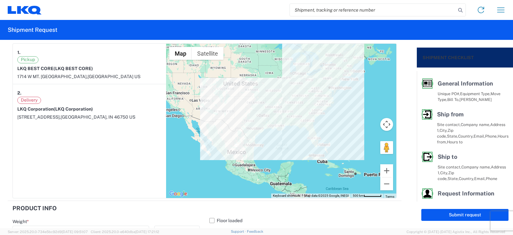
scroll to position [545, 0]
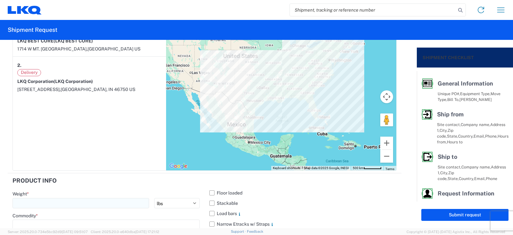
type textarea "THIS LOAD MUST BE DELIVERED BETWEEN 7AM AND 3PM."
click at [21, 202] on input "number" at bounding box center [81, 203] width 137 height 10
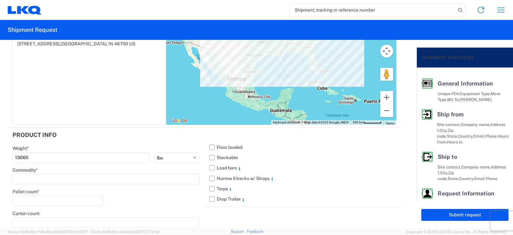
scroll to position [610, 0]
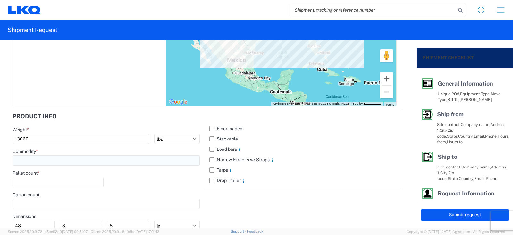
type input "13060"
click at [26, 159] on input at bounding box center [106, 160] width 187 height 10
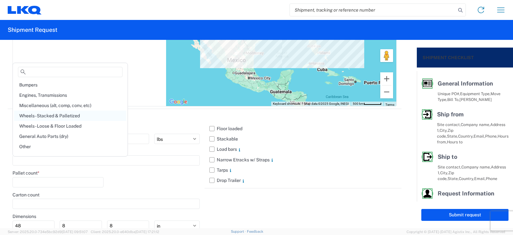
click at [39, 116] on div "Wheels - Stacked & Palletized" at bounding box center [70, 115] width 112 height 10
type input "Wheels - Stacked & Palletized"
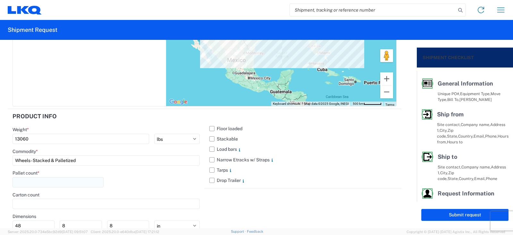
click at [19, 180] on input "number" at bounding box center [58, 182] width 91 height 10
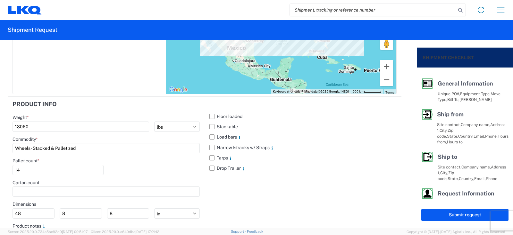
scroll to position [642, 0]
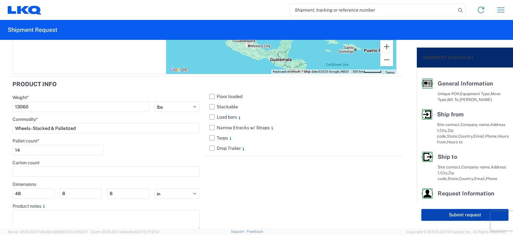
type input "14"
click at [459, 214] on button "Submit request" at bounding box center [465, 215] width 87 height 12
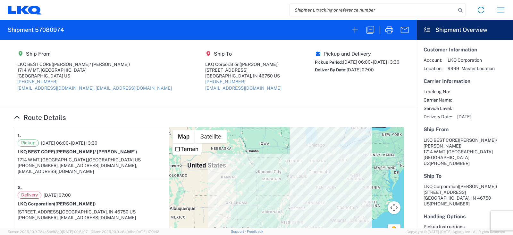
click at [250, 119] on h4 "Route Details" at bounding box center [208, 117] width 391 height 8
